Goal: Find specific page/section: Find specific page/section

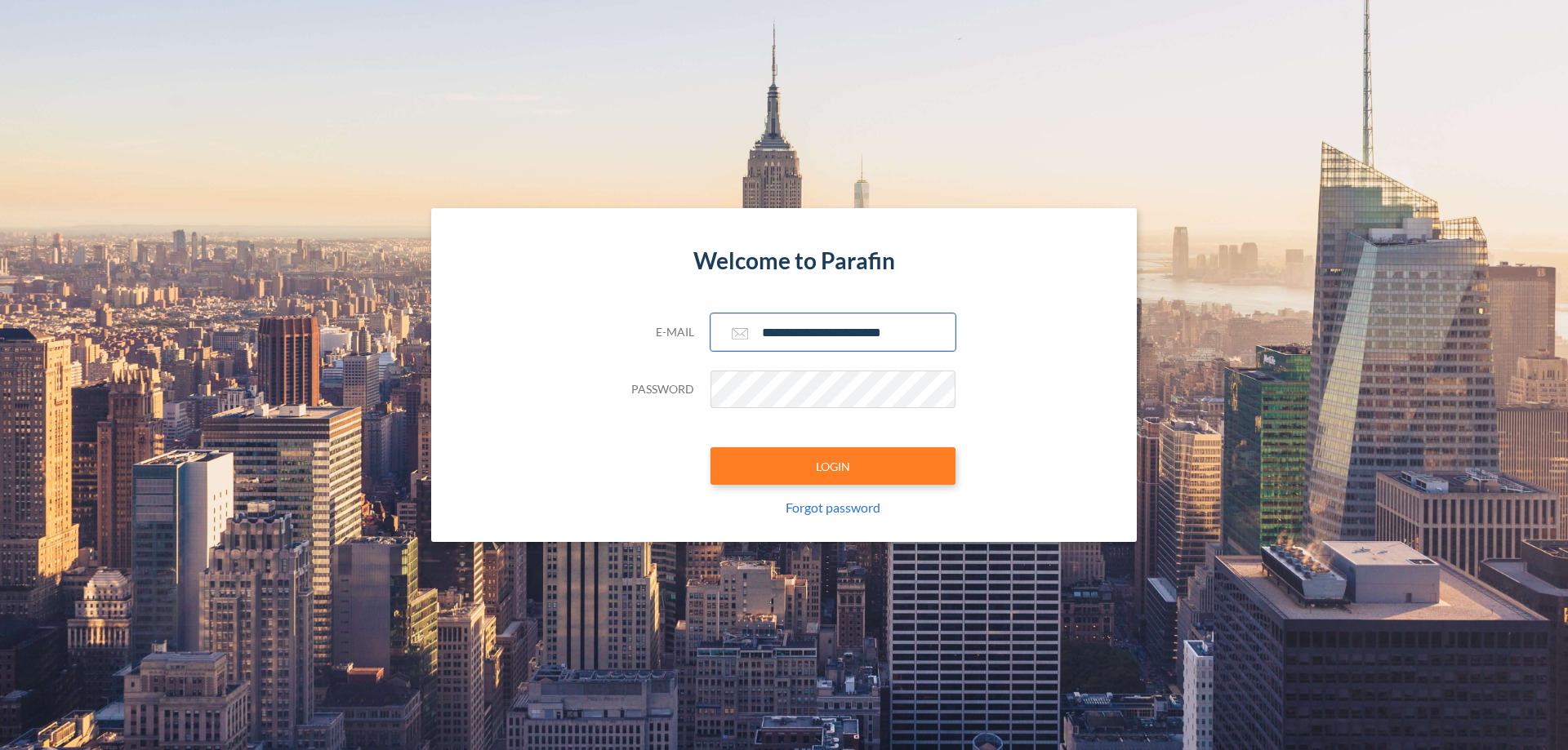
type input "**********"
click at [833, 466] on button "LOGIN" at bounding box center [833, 466] width 245 height 37
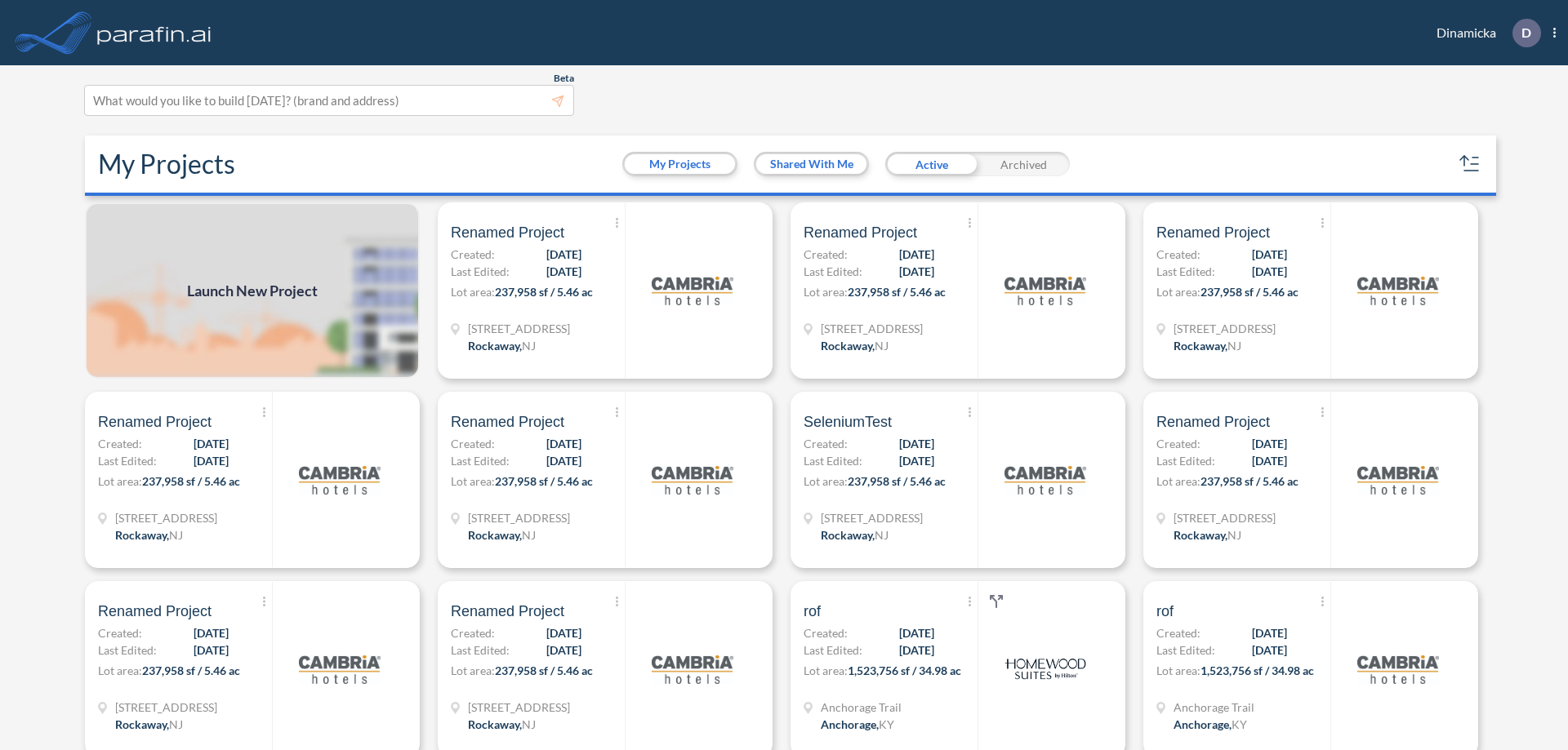
scroll to position [4, 0]
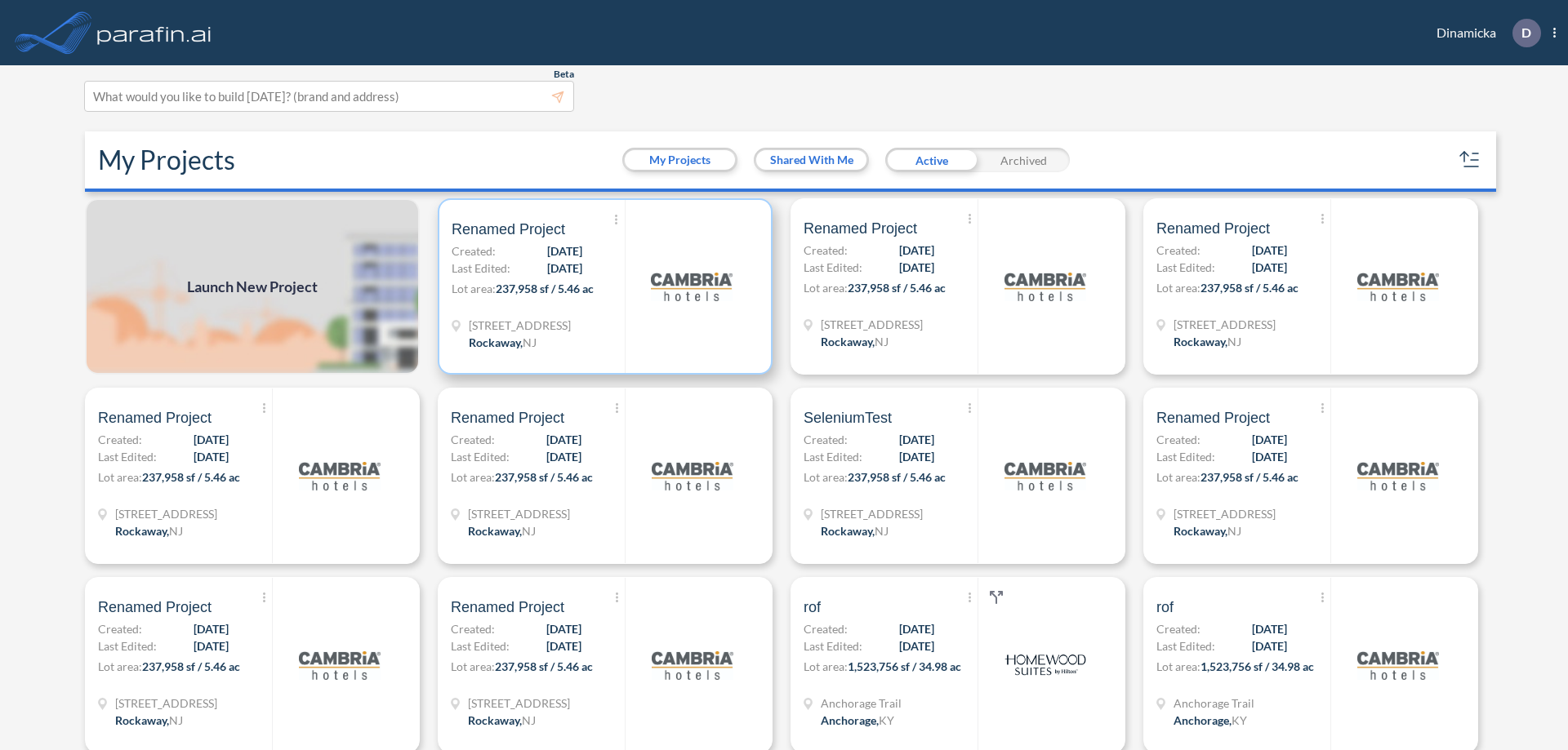
click at [602, 286] on p "Lot area: 237,958 sf / 5.46 ac" at bounding box center [538, 292] width 173 height 24
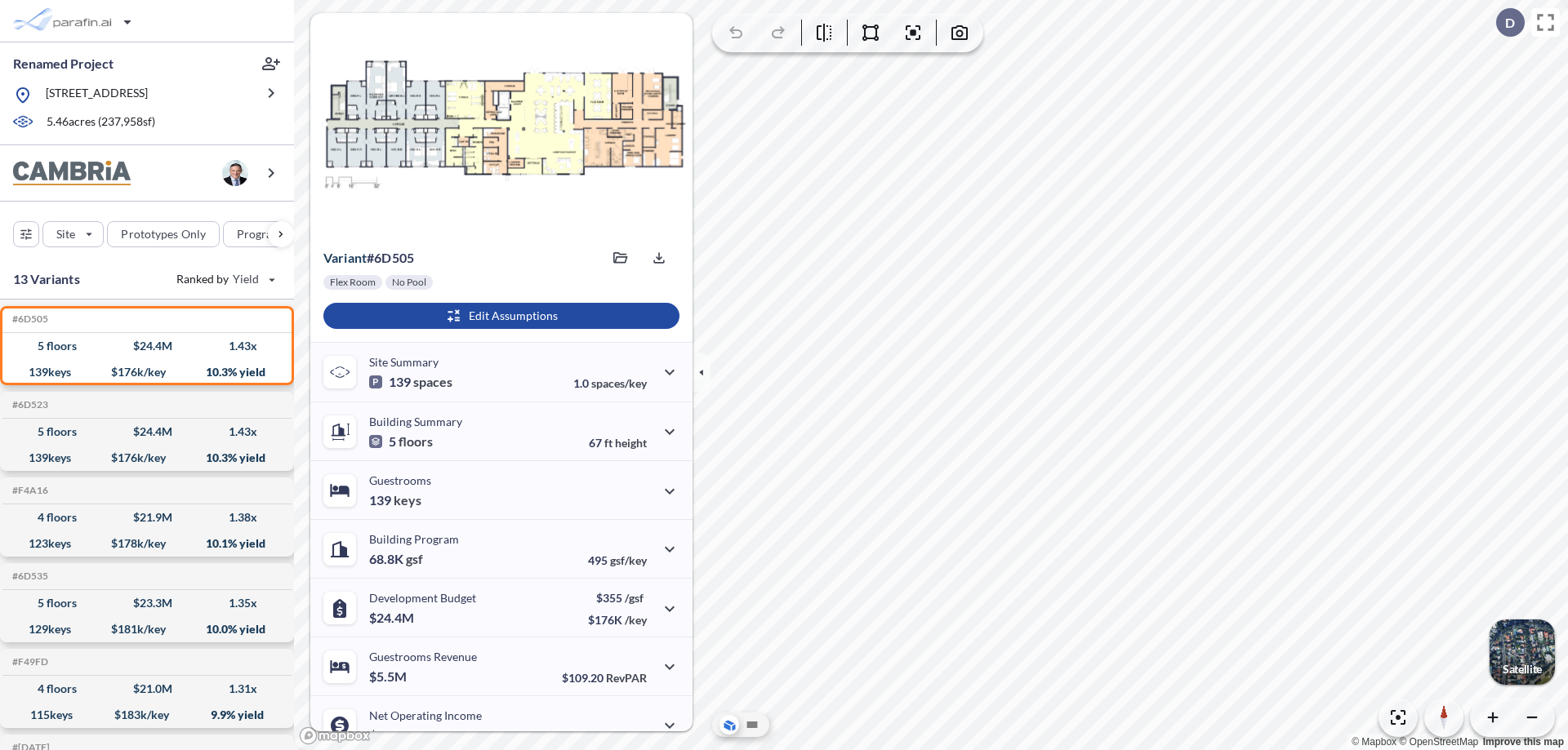
scroll to position [83, 0]
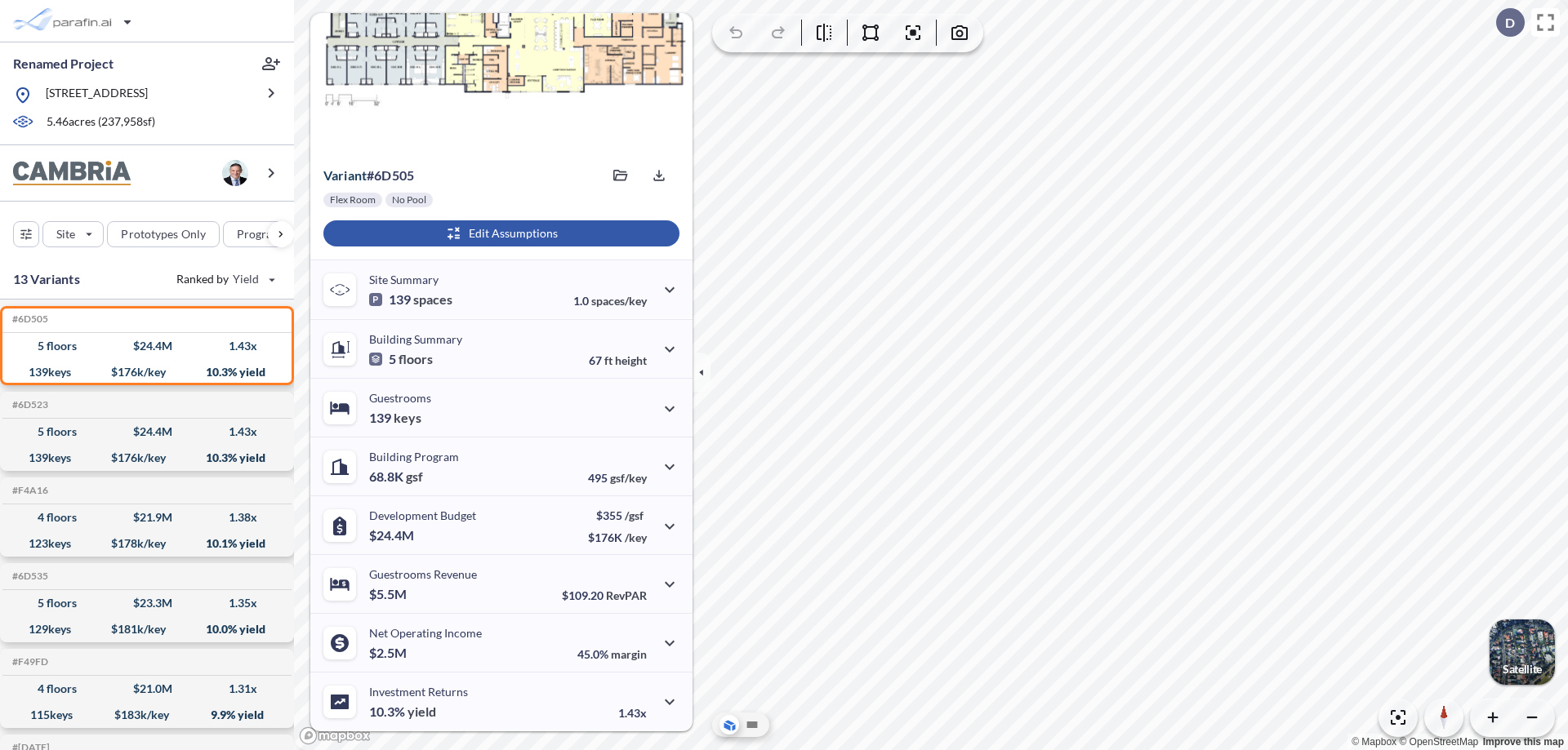
click at [499, 234] on div "button" at bounding box center [501, 233] width 356 height 26
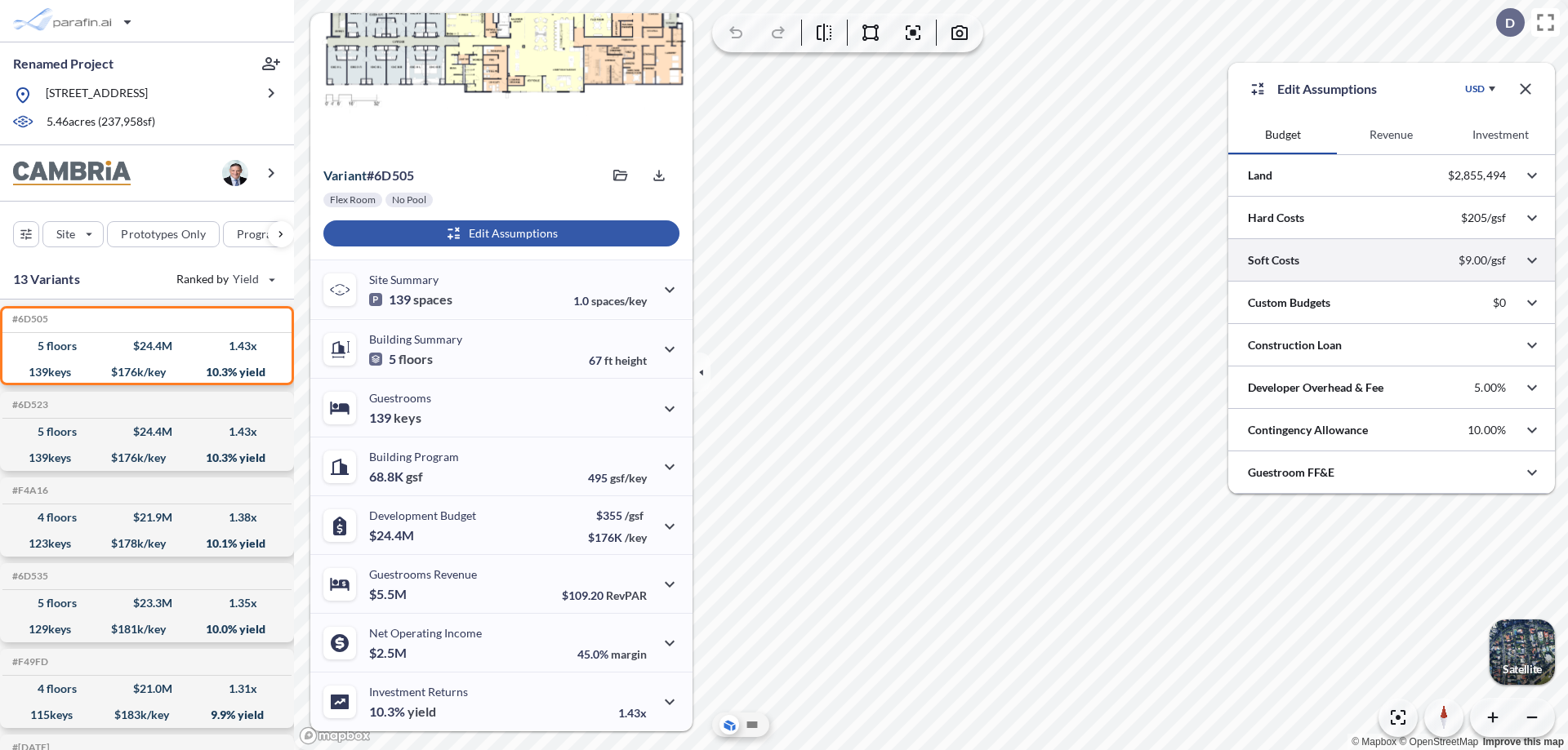
click at [1391, 260] on div at bounding box center [1390, 260] width 326 height 42
